Goal: Find specific page/section: Find specific page/section

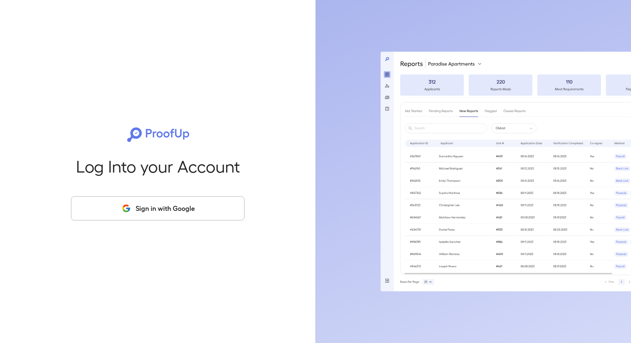
click at [183, 208] on button "Sign in with Google" at bounding box center [157, 208] width 173 height 24
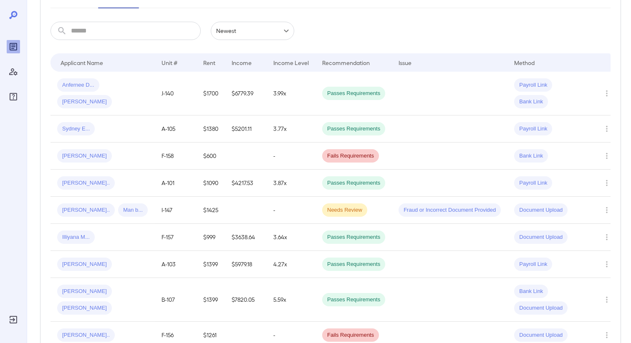
scroll to position [129, 0]
click at [178, 123] on td "A-105" at bounding box center [176, 128] width 42 height 27
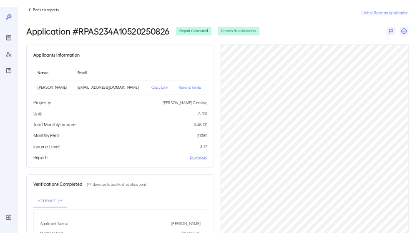
scroll to position [20, 0]
